Goal: Information Seeking & Learning: Stay updated

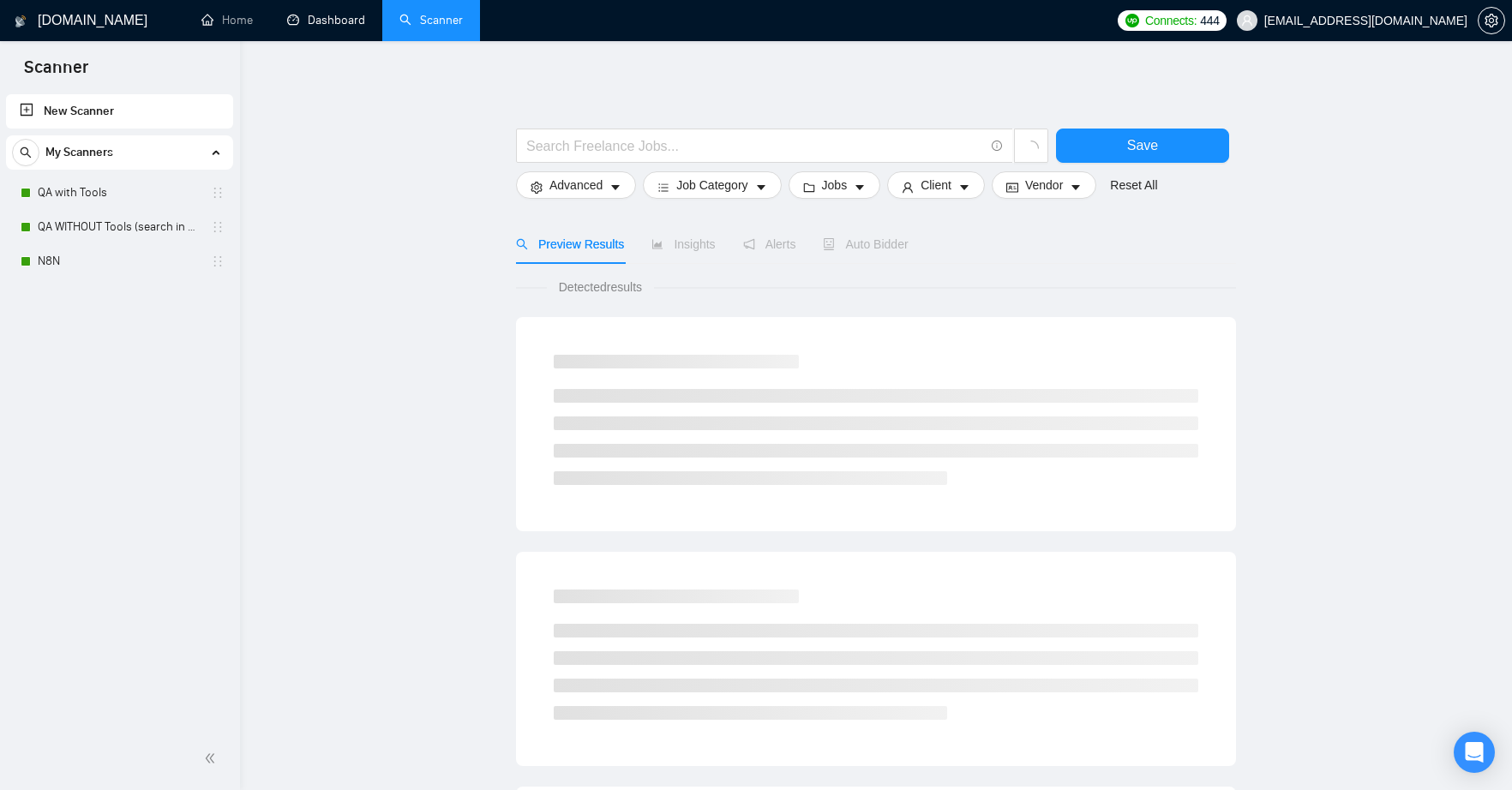
click at [317, 24] on link "Dashboard" at bounding box center [326, 20] width 78 height 15
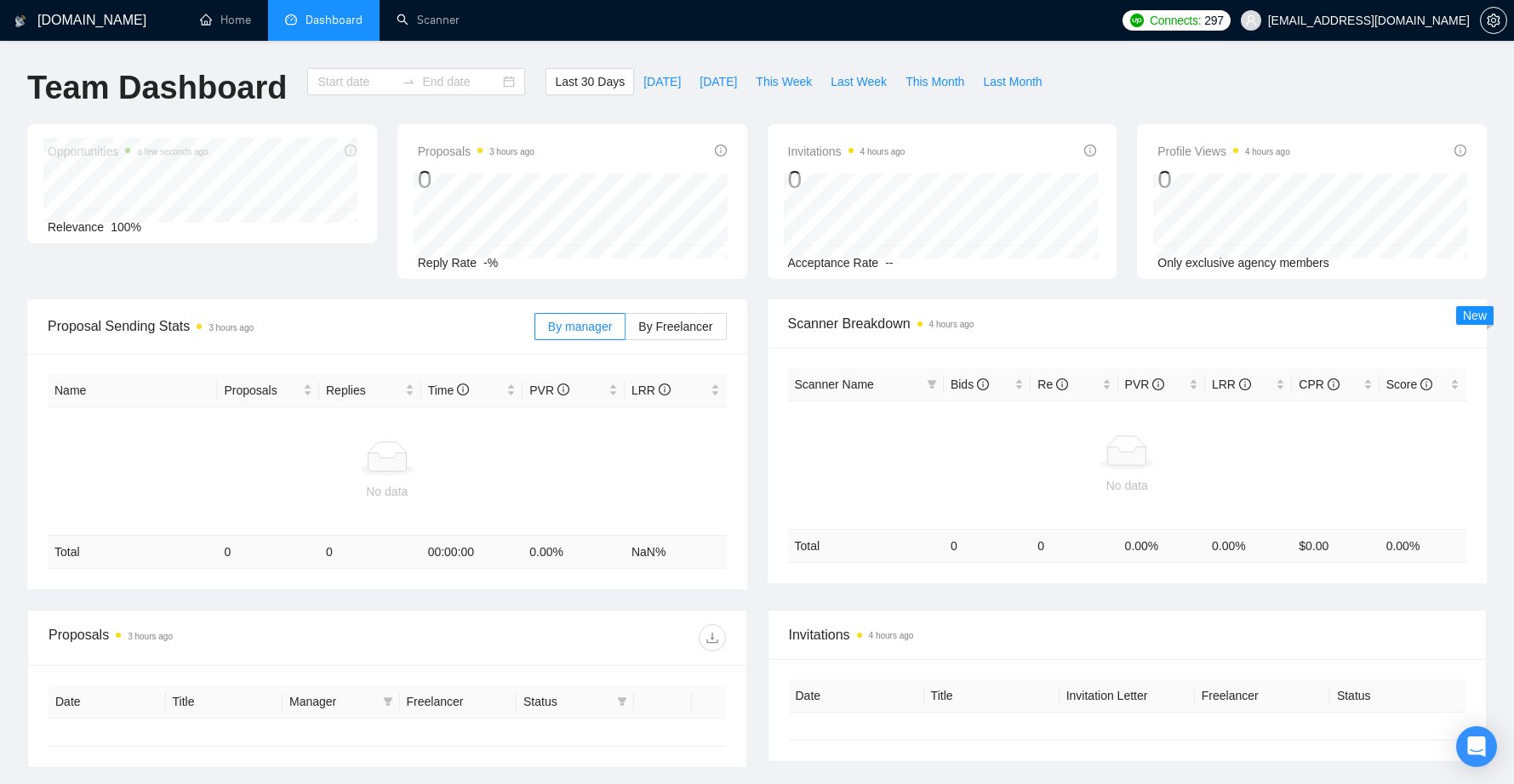
type input "[DATE]"
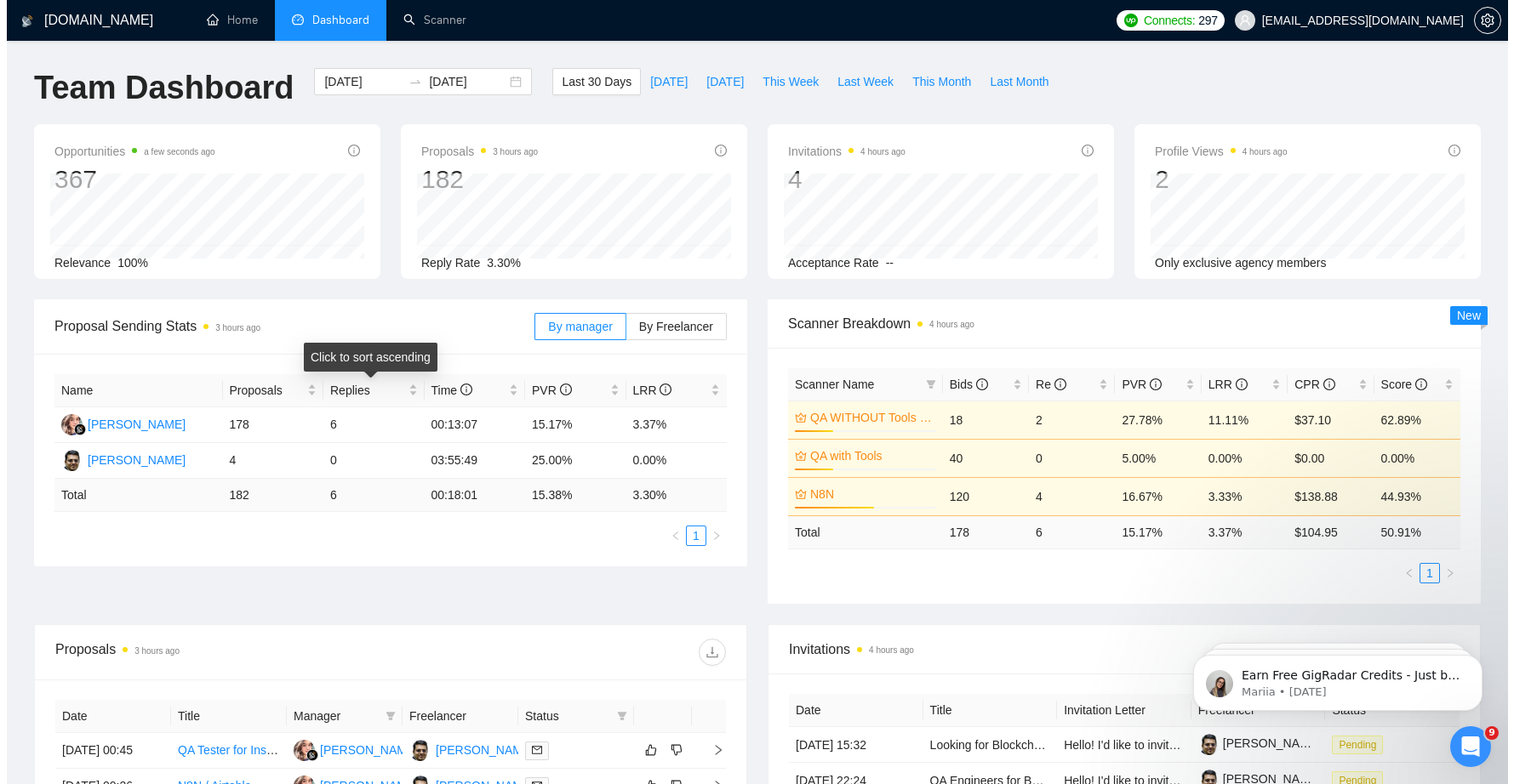
scroll to position [313, 0]
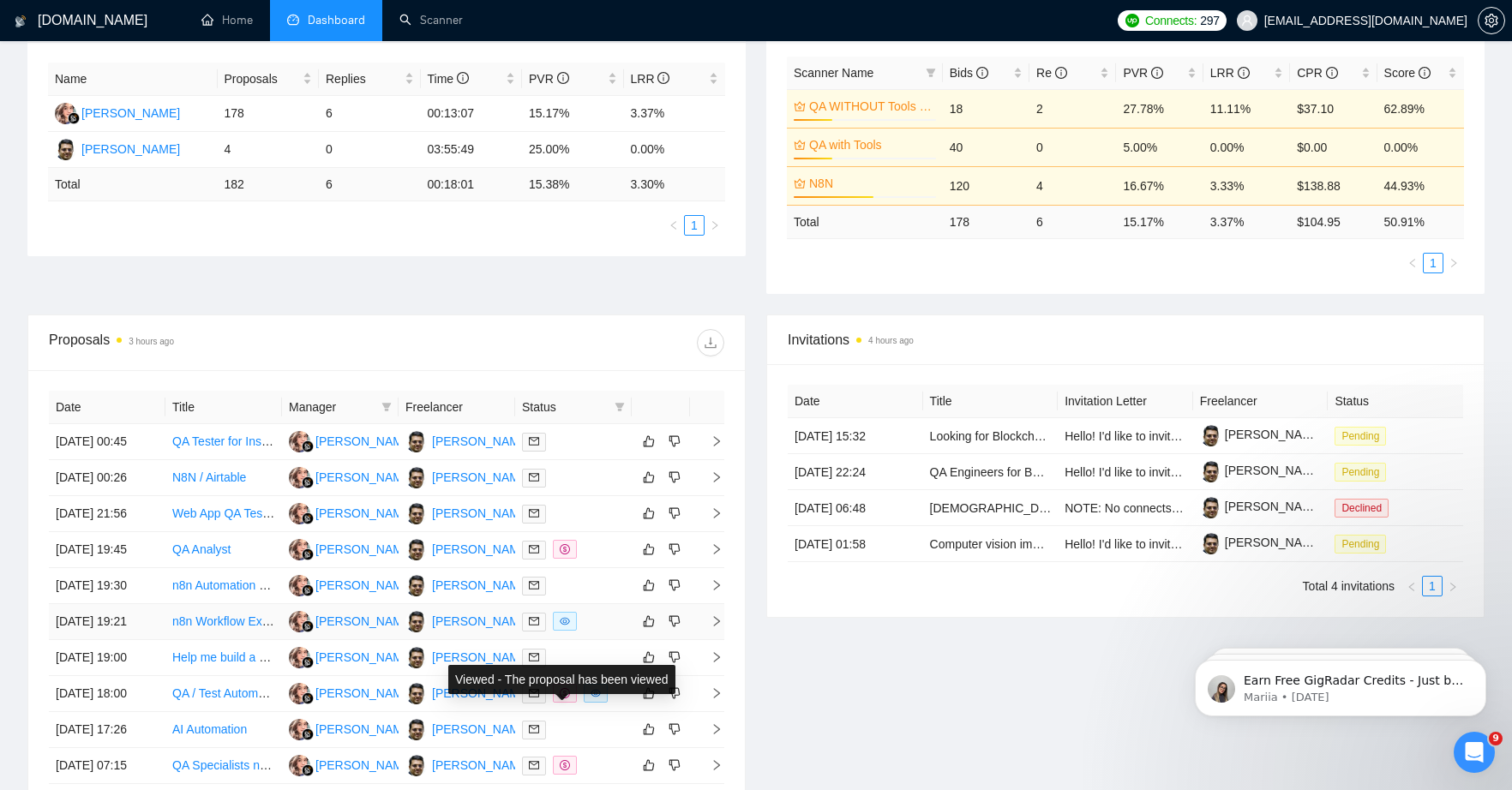
click at [568, 626] on icon "eye" at bounding box center [565, 621] width 10 height 10
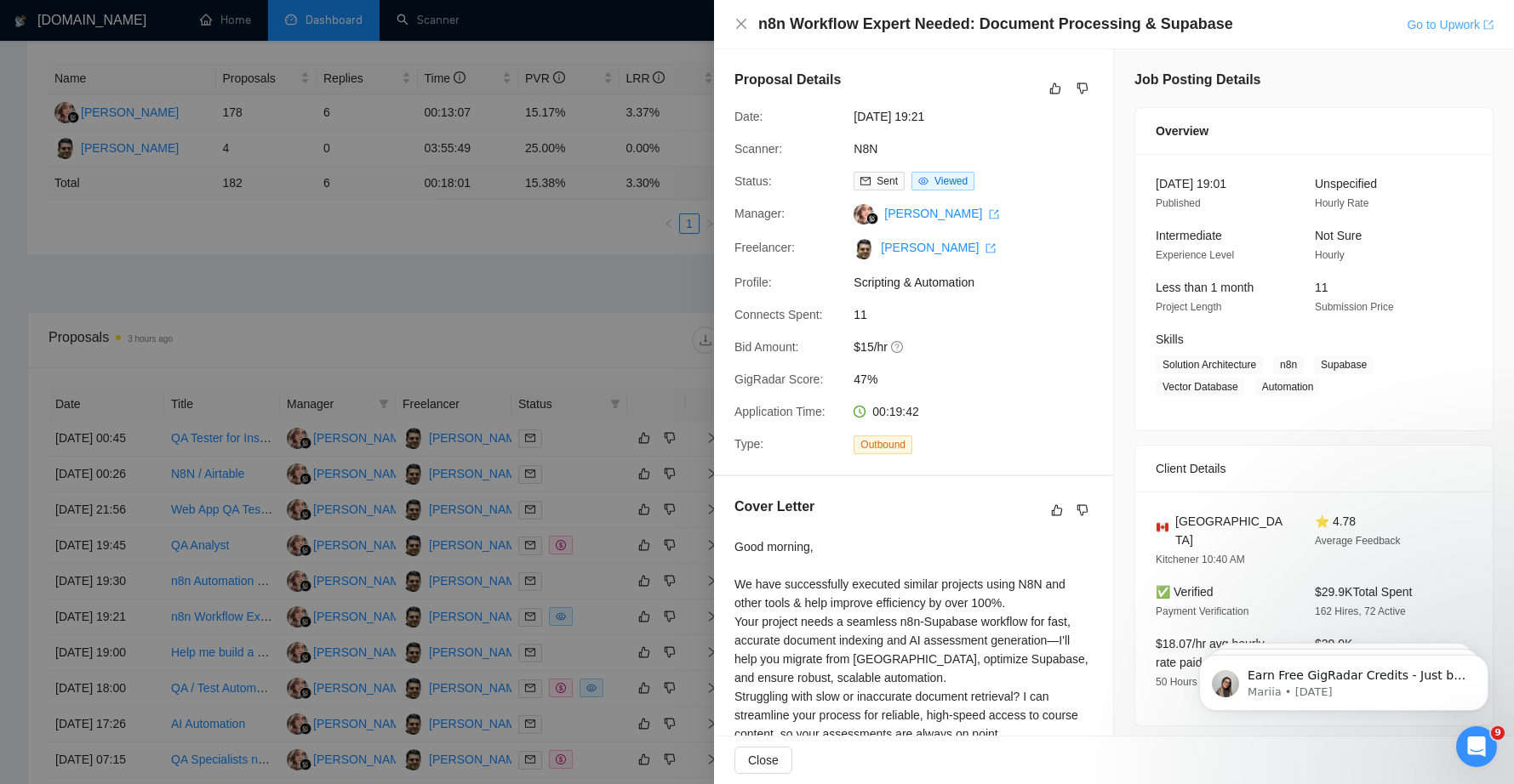
click at [1449, 28] on link "Go to Upwork" at bounding box center [1450, 25] width 87 height 14
